Goal: Task Accomplishment & Management: Manage account settings

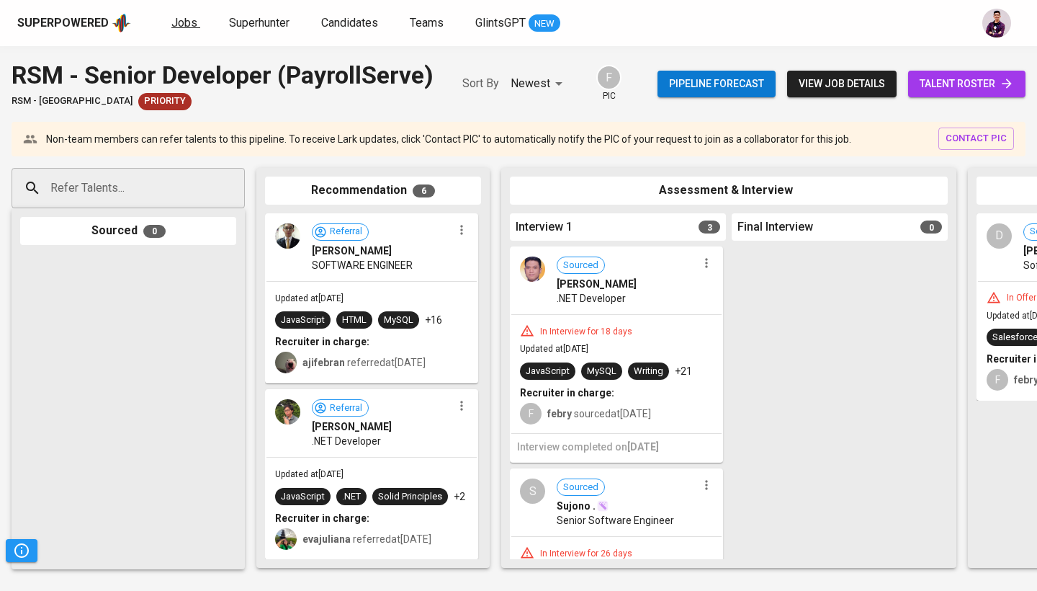
click at [174, 30] on link "Jobs" at bounding box center [185, 23] width 29 height 18
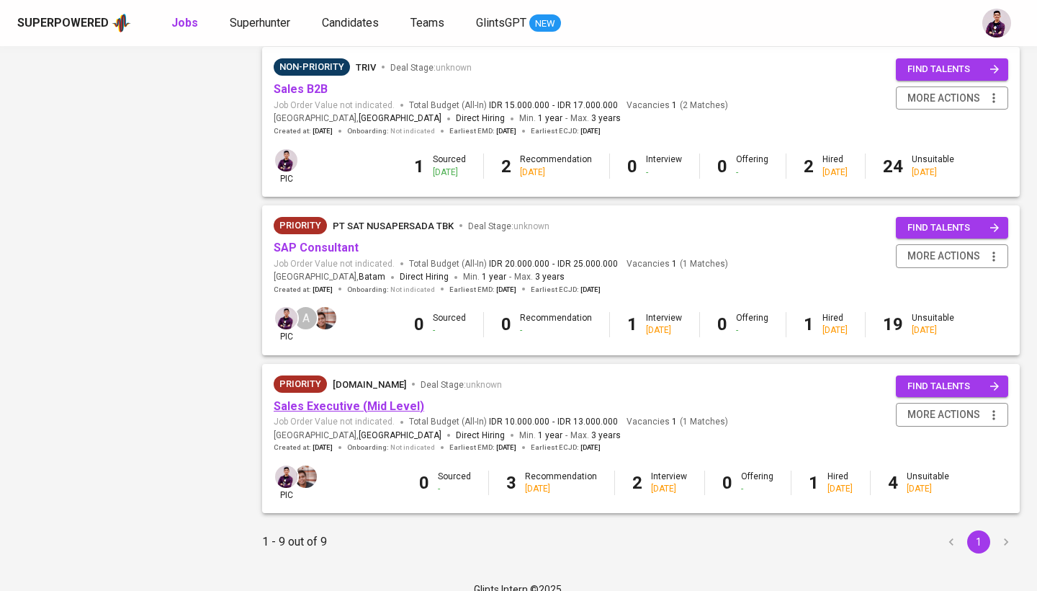
scroll to position [1114, 0]
click at [374, 400] on link "Sales Executive (Mid Level)" at bounding box center [349, 407] width 151 height 14
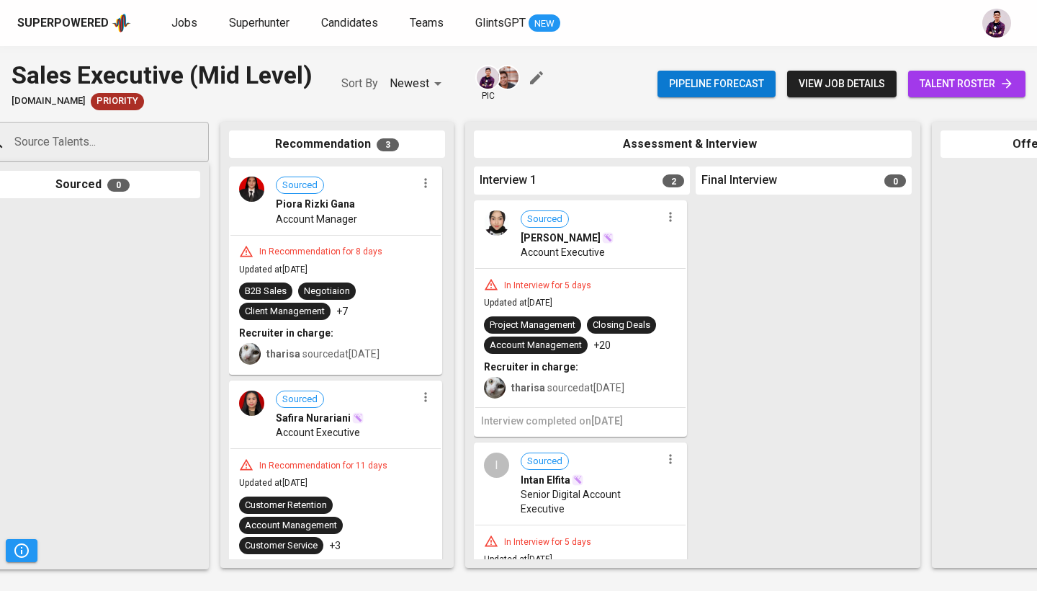
scroll to position [0, 35]
click at [999, 78] on span "talent roster" at bounding box center [967, 84] width 94 height 18
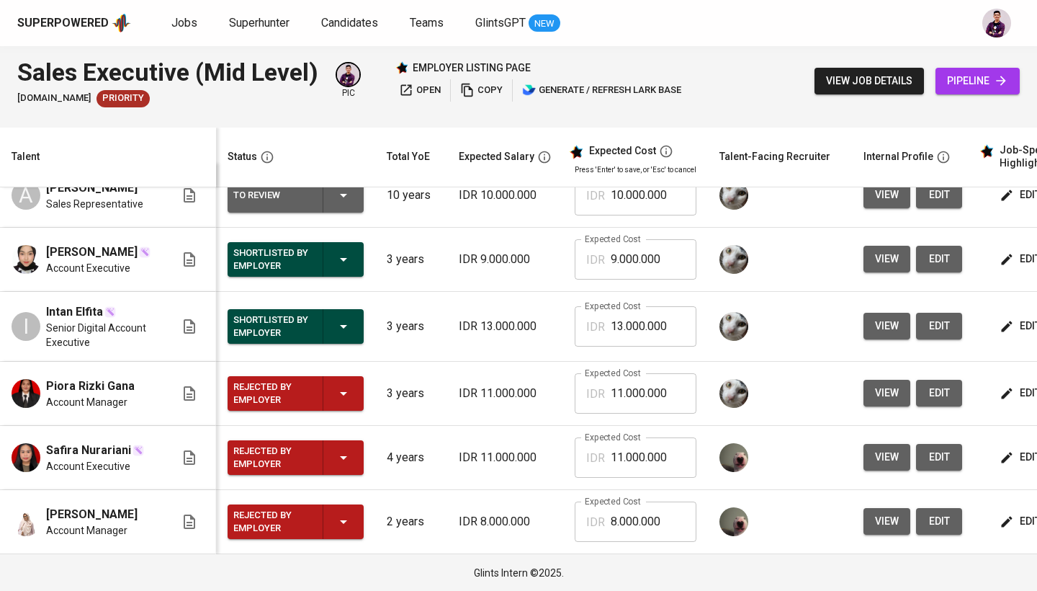
scroll to position [24, 0]
click at [345, 392] on icon "button" at bounding box center [343, 394] width 7 height 4
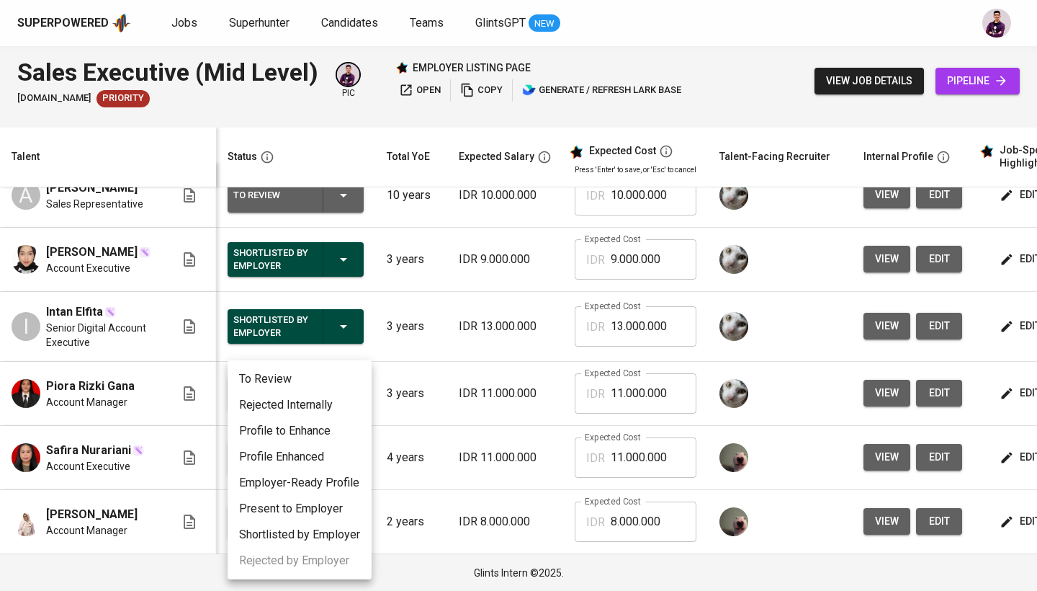
click at [336, 408] on li "Rejected Internally" at bounding box center [300, 405] width 144 height 26
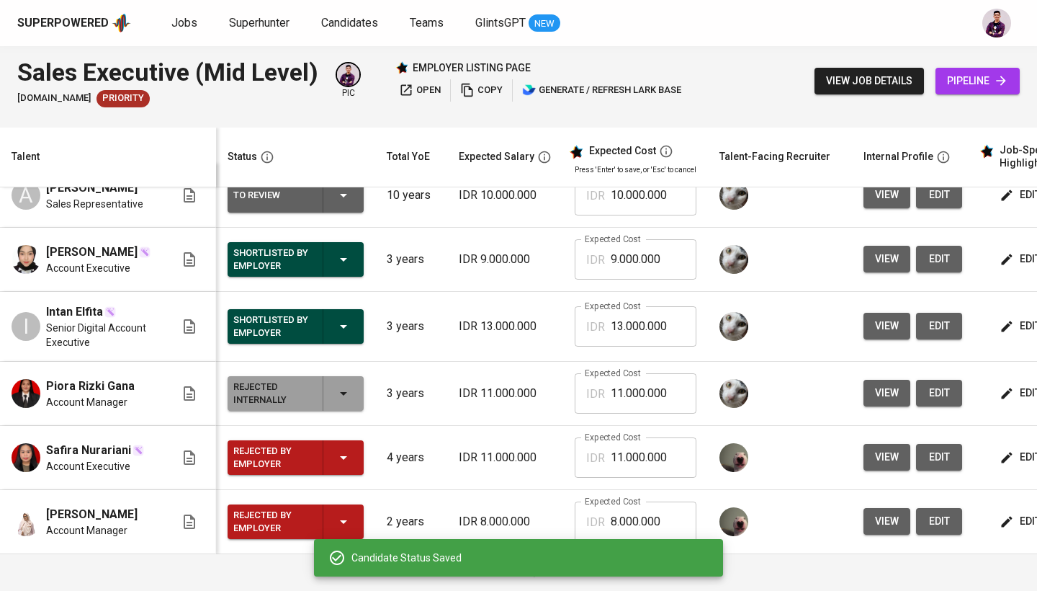
click at [355, 452] on div "Rejected by Employer" at bounding box center [295, 457] width 125 height 35
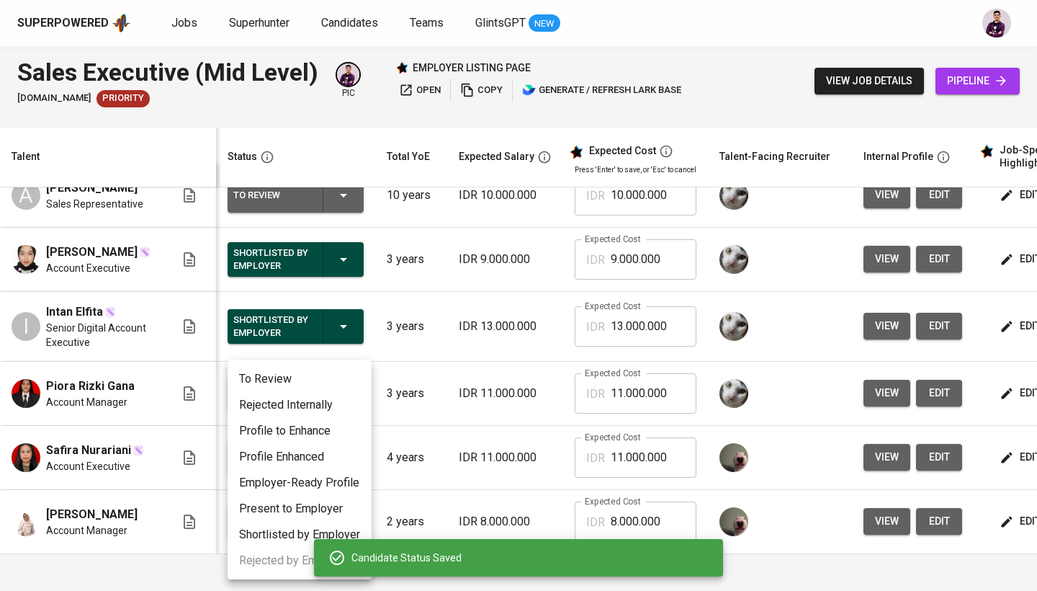
click at [340, 403] on li "Rejected Internally" at bounding box center [300, 405] width 144 height 26
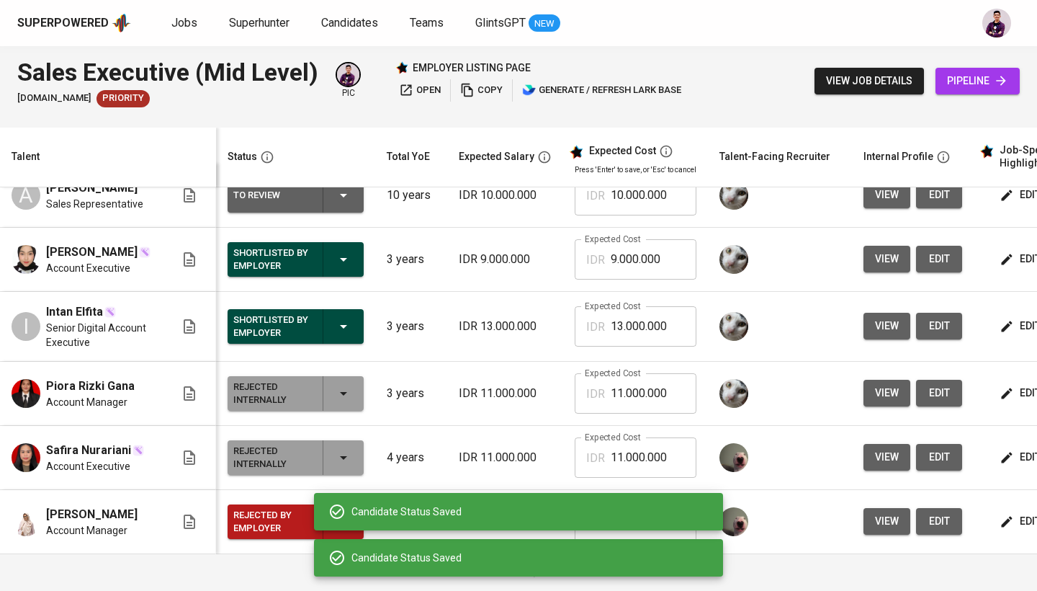
click at [338, 531] on div "Candidate Status Saved" at bounding box center [518, 511] width 409 height 46
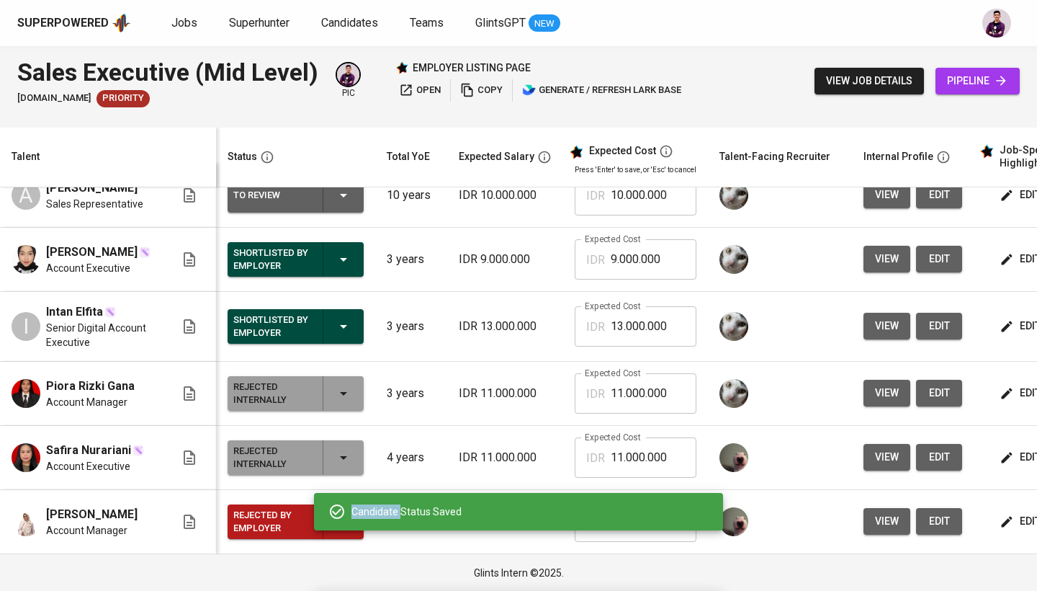
click at [338, 531] on div "Candidate Status Saved" at bounding box center [518, 511] width 409 height 46
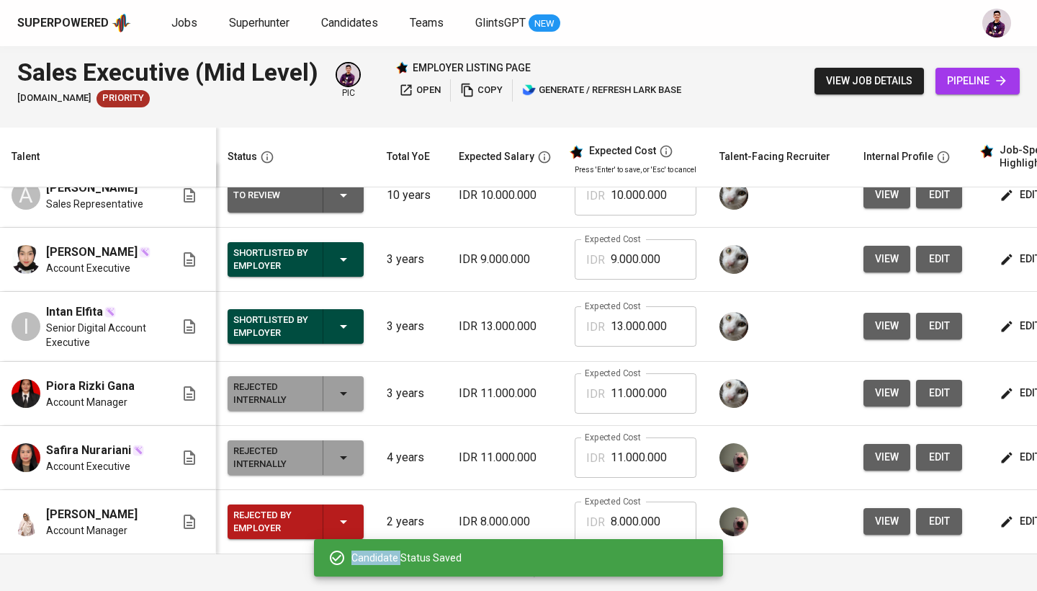
click at [340, 523] on icon "button" at bounding box center [343, 521] width 17 height 17
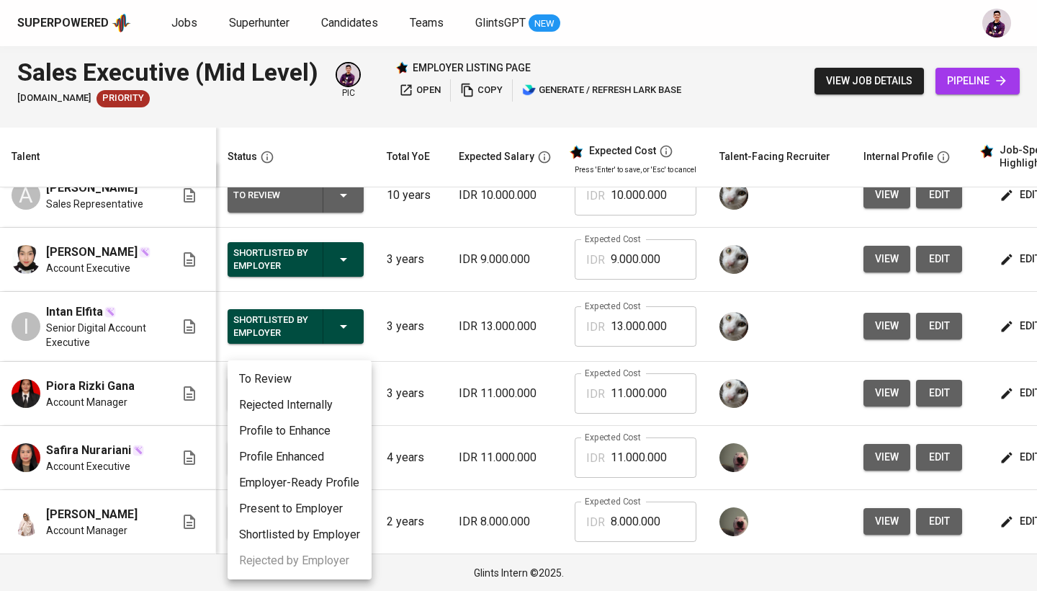
click at [337, 415] on li "Rejected Internally" at bounding box center [300, 405] width 144 height 26
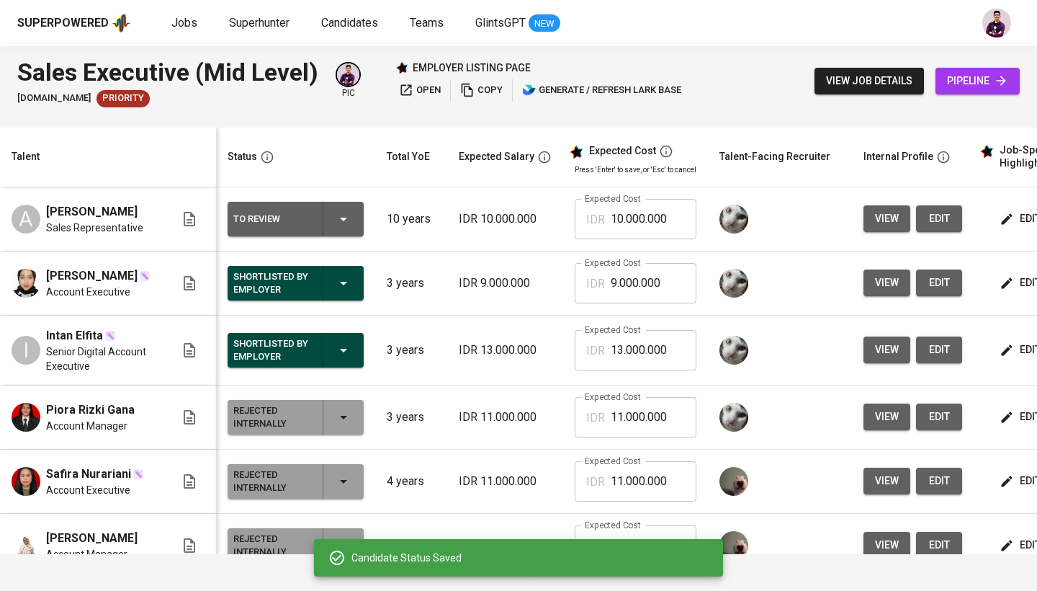
scroll to position [0, 0]
click at [355, 346] on div "Shortlisted by Employer" at bounding box center [295, 350] width 125 height 35
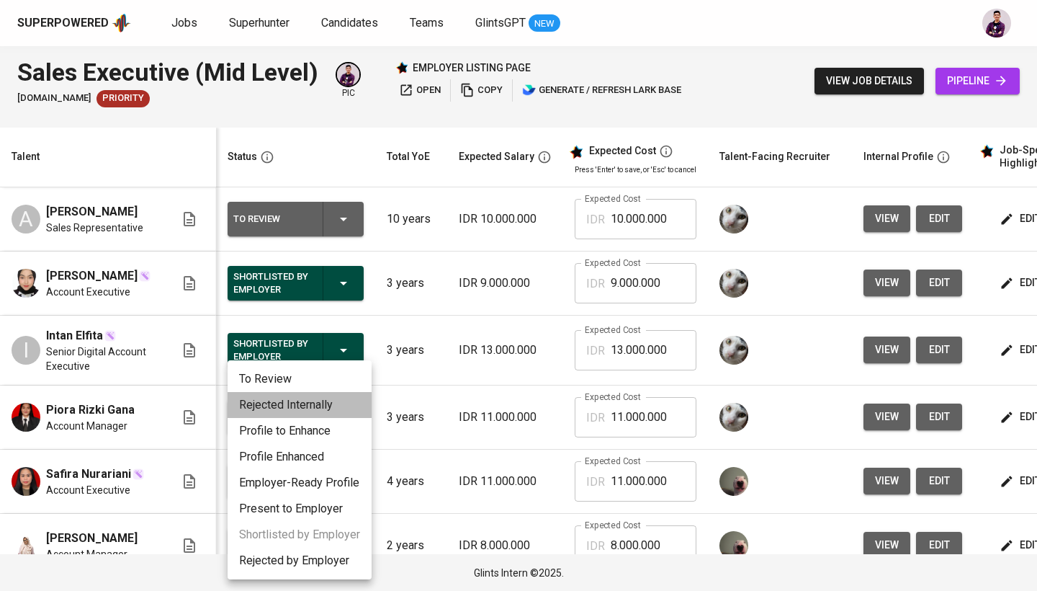
click at [352, 413] on li "Rejected Internally" at bounding box center [300, 405] width 144 height 26
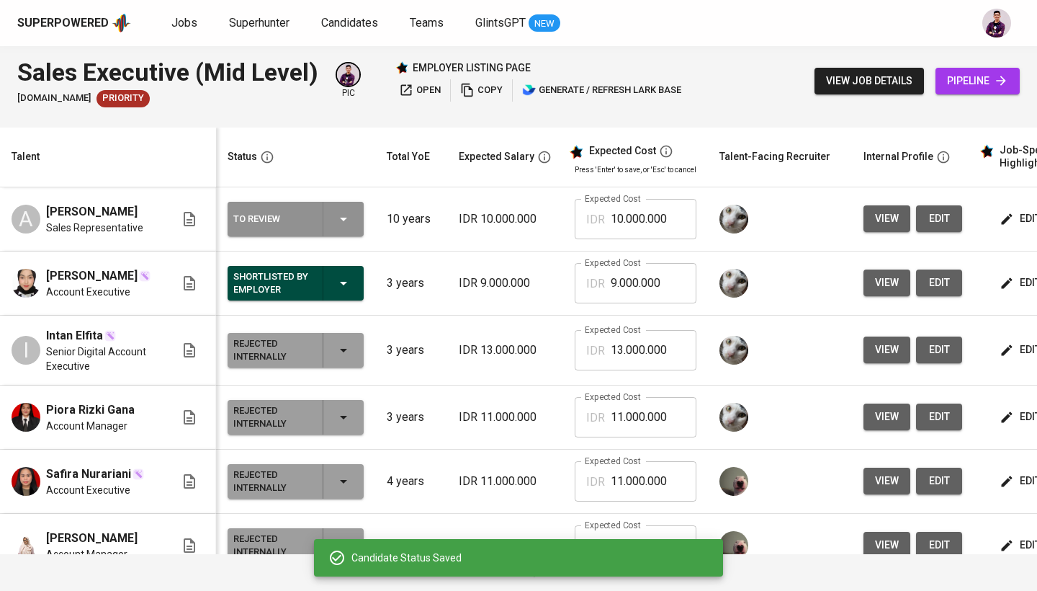
click at [337, 225] on icon "button" at bounding box center [343, 218] width 17 height 17
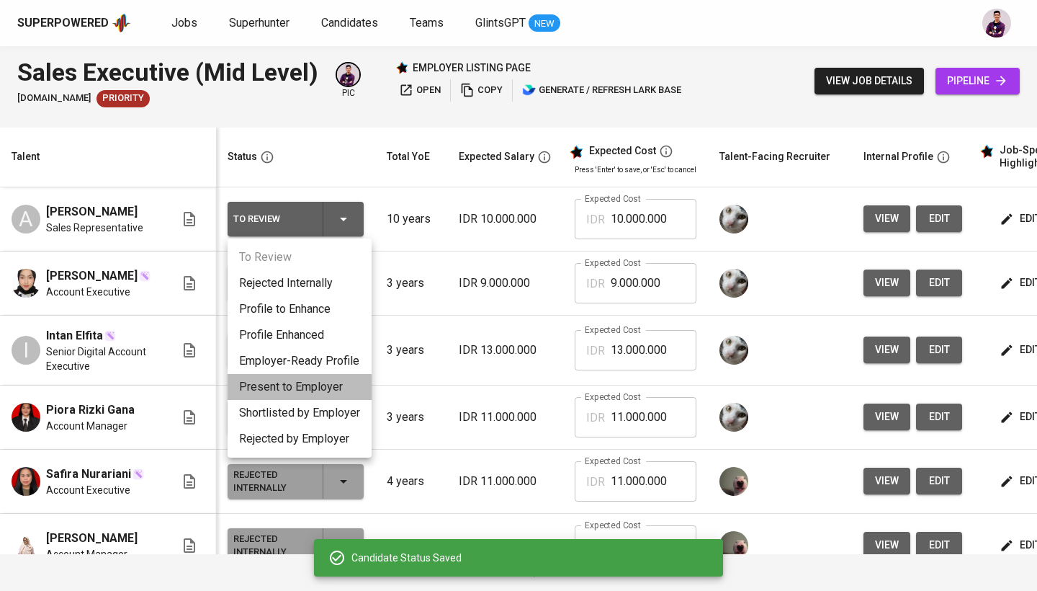
click at [348, 385] on li "Present to Employer" at bounding box center [300, 387] width 144 height 26
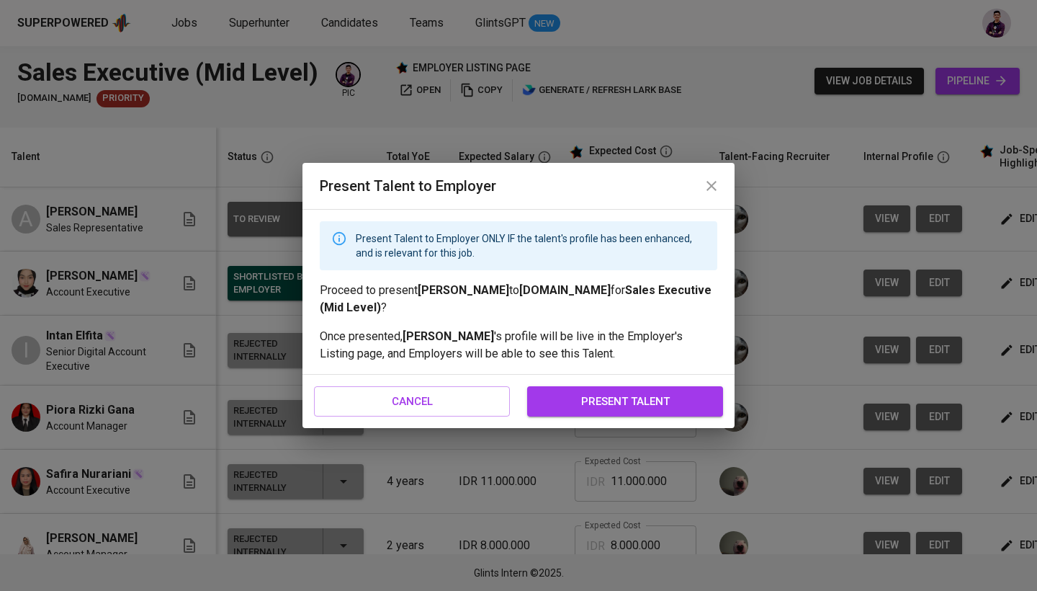
click at [628, 399] on span "present talent" at bounding box center [625, 401] width 164 height 19
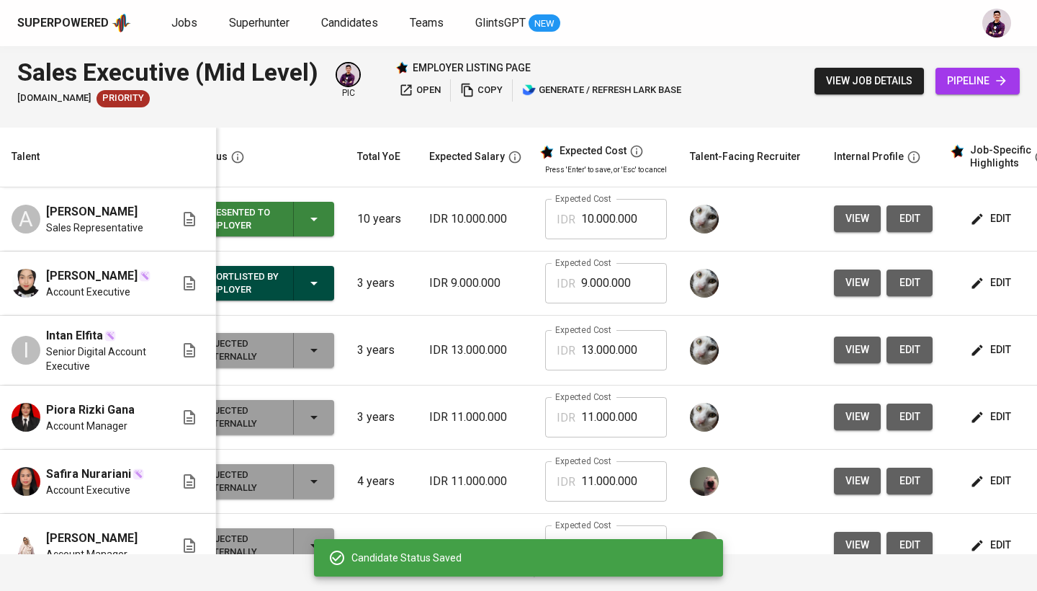
scroll to position [0, 31]
click at [1011, 219] on button "edit" at bounding box center [991, 218] width 50 height 27
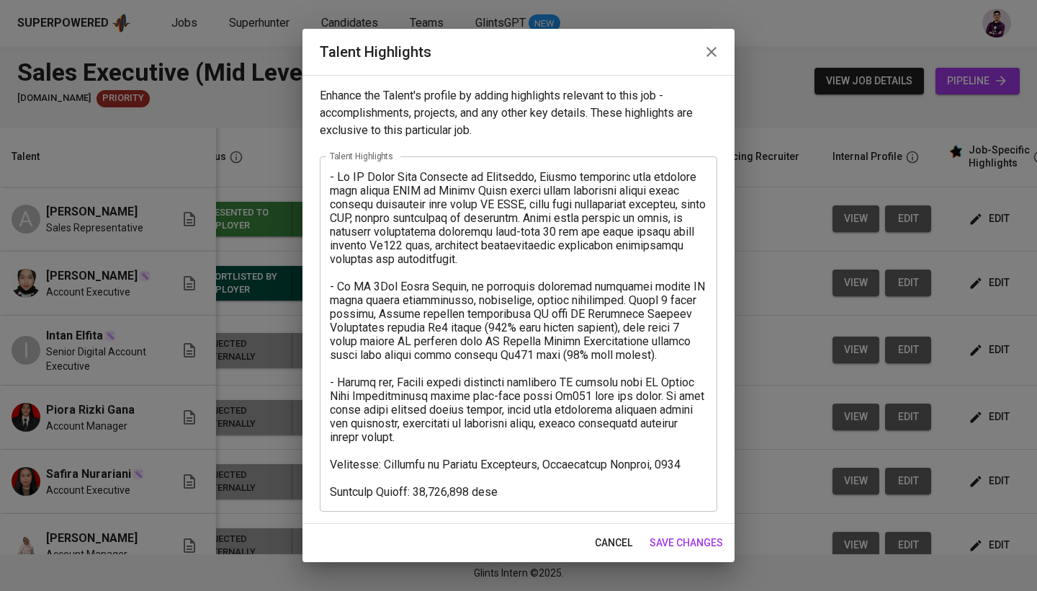
click at [332, 178] on textarea at bounding box center [519, 334] width 378 height 329
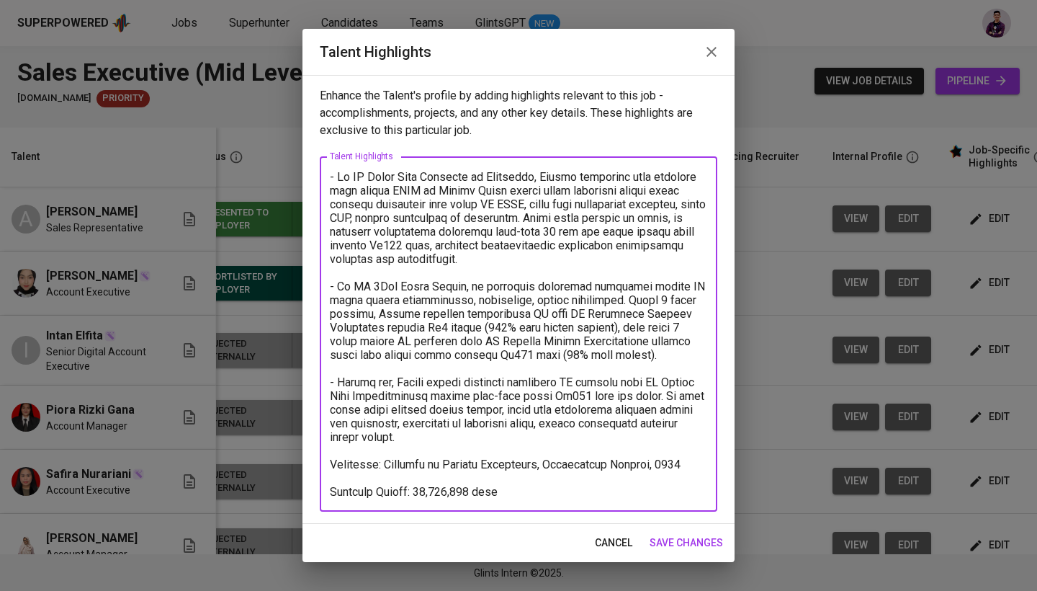
click at [331, 174] on textarea at bounding box center [519, 334] width 378 height 329
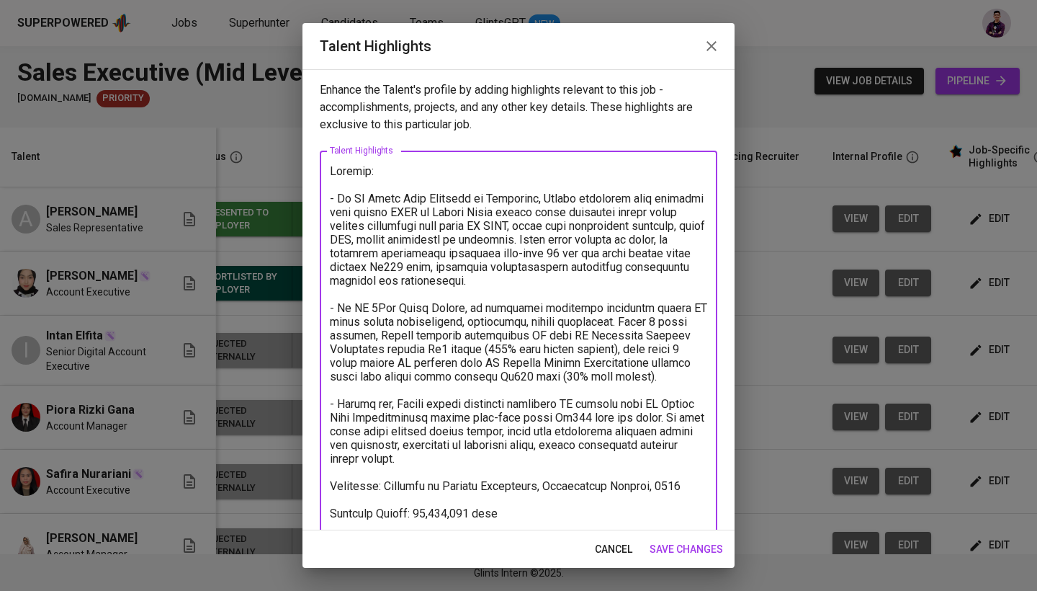
type textarea "Summary: - Di PT Steel Pipe Industry of [GEOGRAPHIC_DATA], [PERSON_NAME] menjal…"
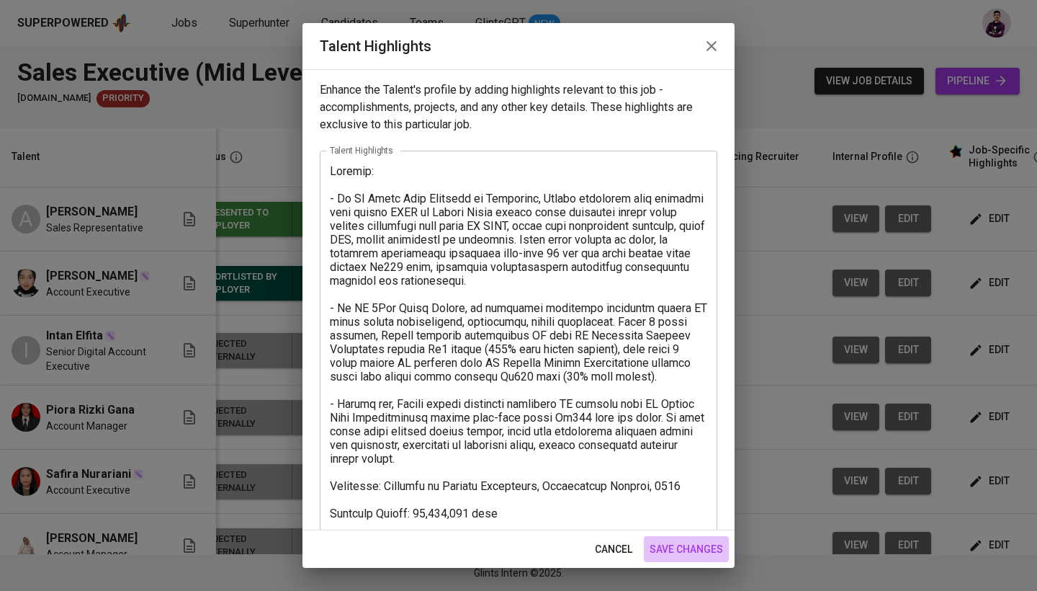
click at [705, 555] on span "save changes" at bounding box center [686, 549] width 73 height 18
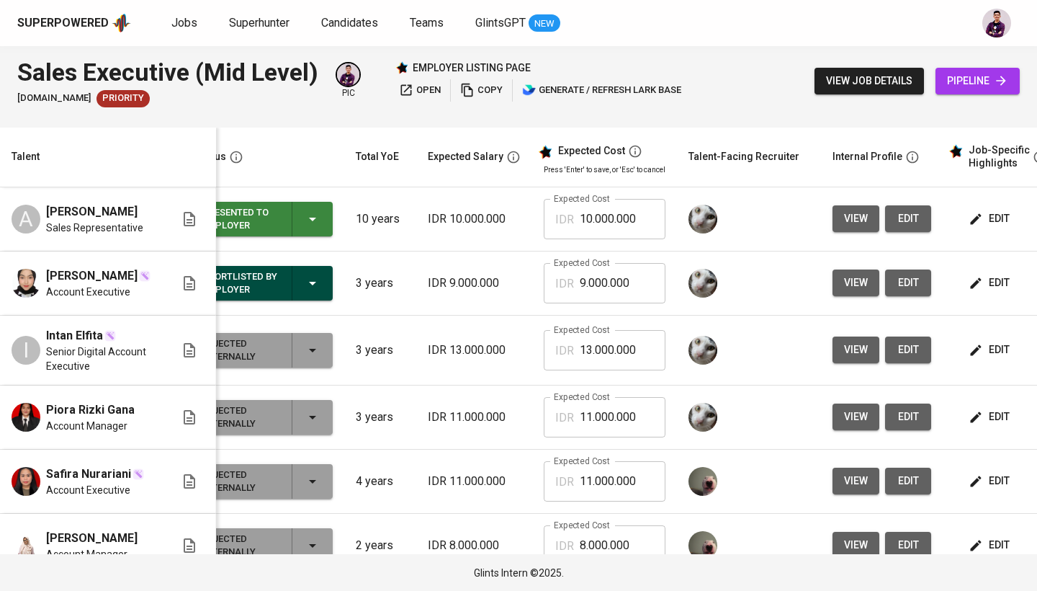
click at [449, 96] on div "open copy generate / refresh lark base" at bounding box center [541, 90] width 290 height 22
click at [432, 92] on span "open" at bounding box center [420, 90] width 42 height 17
